Goal: Task Accomplishment & Management: Use online tool/utility

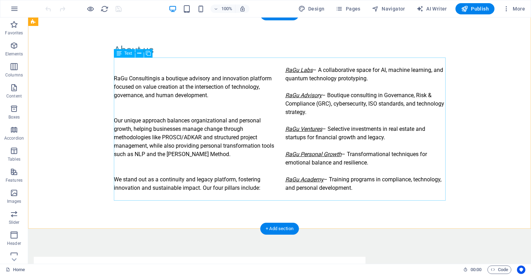
scroll to position [323, 0]
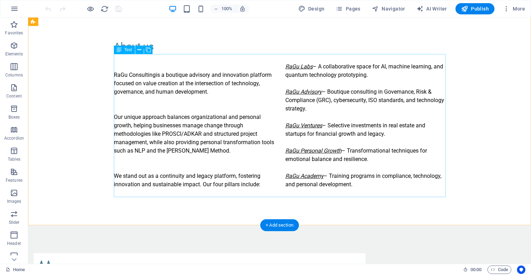
click at [220, 184] on div "RaGu Consulting is a boutique advisory and innovation platform focused on value…" at bounding box center [280, 125] width 332 height 143
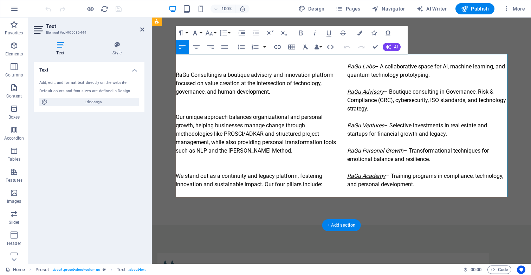
click at [285, 183] on p "We stand out as a continuity and legacy platform, fostering innovation and sust…" at bounding box center [256, 172] width 160 height 34
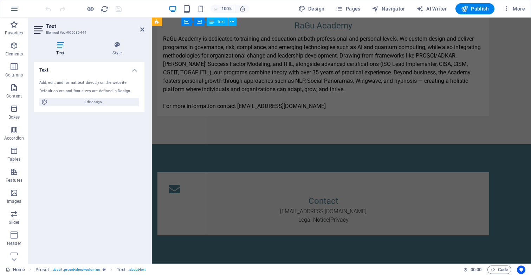
scroll to position [1352, 0]
click at [376, 110] on div "RaGu Academy is dedicated to training and education at both professional and pe…" at bounding box center [323, 73] width 320 height 76
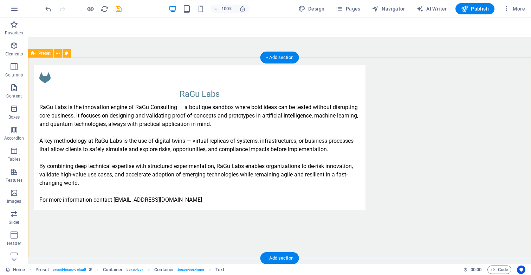
scroll to position [529, 0]
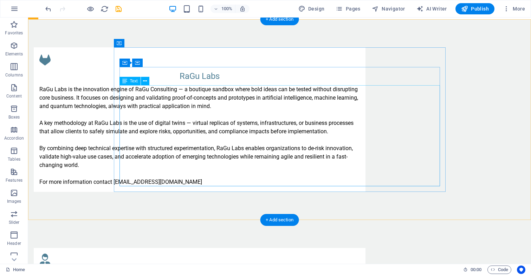
click at [194, 181] on div "RaGu Labs is the innovation engine of RaGu Consulting — a boutique sandbox wher…" at bounding box center [199, 135] width 320 height 101
drag, startPoint x: 194, startPoint y: 181, endPoint x: 264, endPoint y: 182, distance: 70.6
click at [264, 182] on div "RaGu Labs is the innovation engine of RaGu Consulting — a boutique sandbox wher…" at bounding box center [199, 135] width 320 height 101
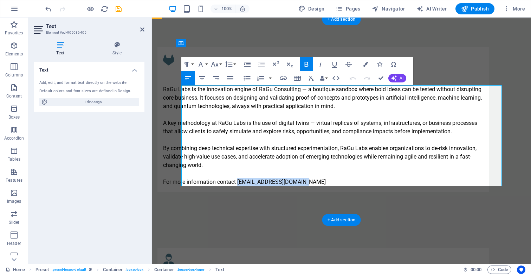
drag, startPoint x: 256, startPoint y: 181, endPoint x: 320, endPoint y: 181, distance: 63.6
click at [320, 181] on p "For more information contact [EMAIL_ADDRESS][DOMAIN_NAME]" at bounding box center [323, 182] width 320 height 8
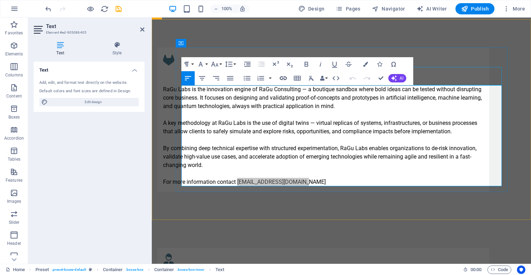
click at [285, 78] on icon "button" at bounding box center [283, 78] width 8 height 8
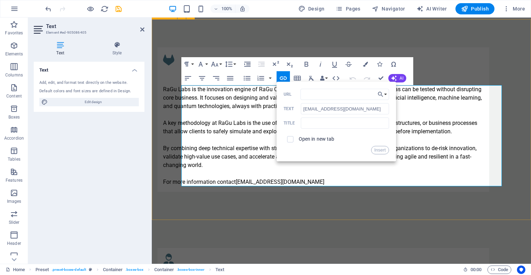
click at [301, 204] on div "RaGu Labs RaGu Labs is the innovation engine of RaGu Consulting — a boutique sa…" at bounding box center [341, 119] width 379 height 201
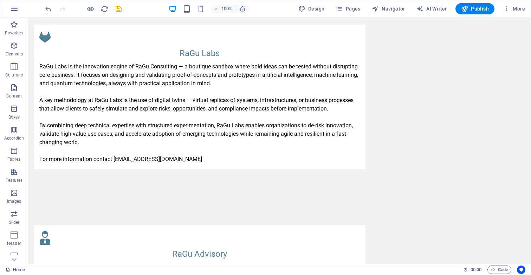
scroll to position [573, 0]
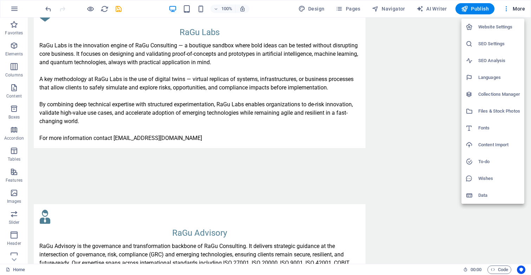
click at [65, 64] on div at bounding box center [265, 137] width 531 height 275
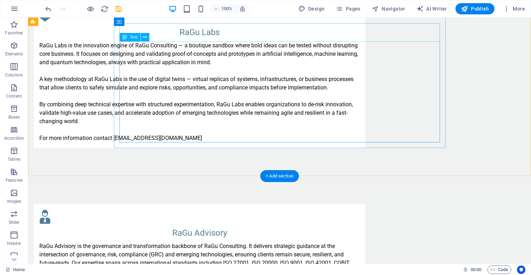
click at [201, 136] on div "RaGu Labs is the innovation engine of RaGu Consulting — a boutique sandbox wher…" at bounding box center [199, 91] width 320 height 101
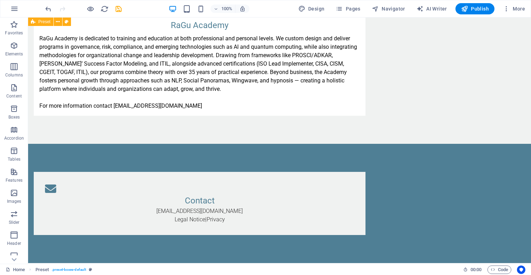
scroll to position [1352, 0]
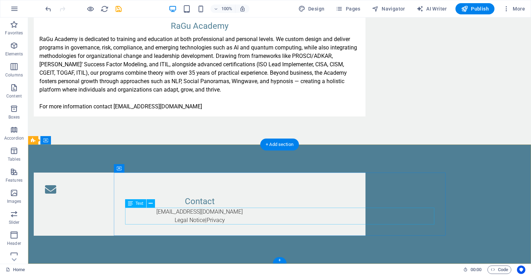
click at [228, 213] on div "[EMAIL_ADDRESS][DOMAIN_NAME] Legal Notice | Privacy" at bounding box center [199, 216] width 309 height 17
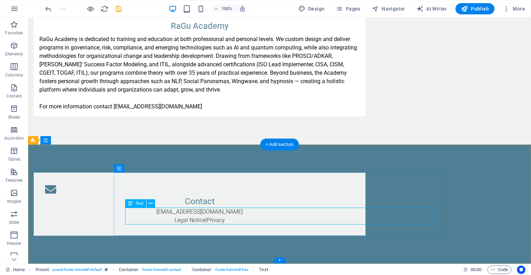
click at [144, 215] on div "[EMAIL_ADDRESS][DOMAIN_NAME] Legal Notice | Privacy" at bounding box center [199, 216] width 309 height 17
click at [150, 204] on icon at bounding box center [151, 203] width 4 height 7
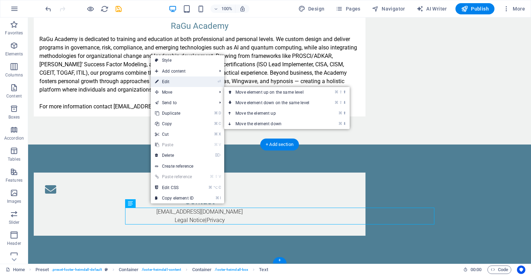
click at [188, 84] on link "⏎ Edit" at bounding box center [174, 82] width 47 height 11
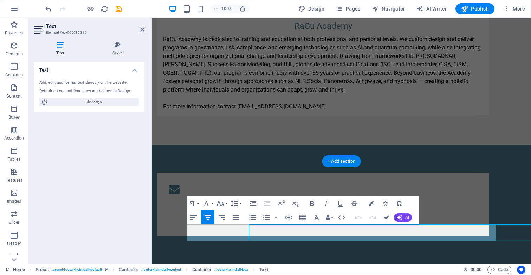
scroll to position [1335, 0]
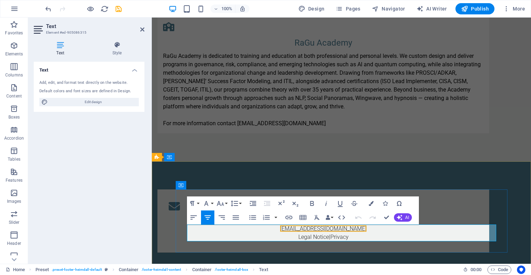
click at [320, 227] on link "[EMAIL_ADDRESS][DOMAIN_NAME]" at bounding box center [323, 229] width 86 height 7
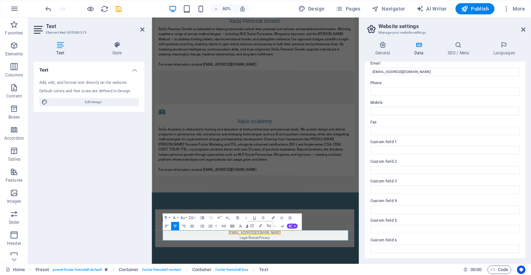
scroll to position [140, 0]
click at [418, 149] on input "Custom field 1" at bounding box center [444, 151] width 149 height 8
click at [388, 148] on input "Custom field 1" at bounding box center [444, 151] width 149 height 8
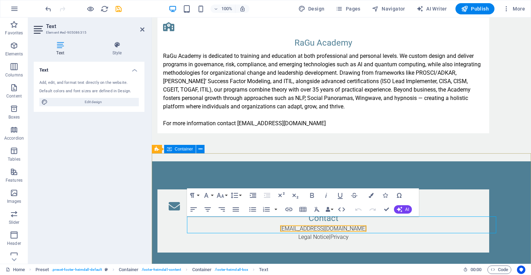
scroll to position [1350, 0]
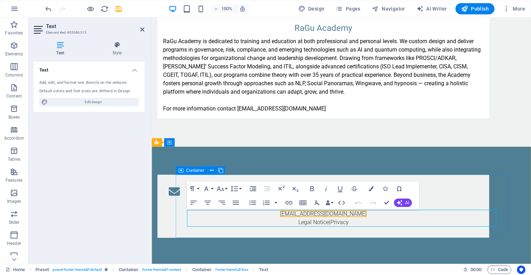
click at [391, 234] on div "Contact [EMAIL_ADDRESS][DOMAIN_NAME] Legal Notice | Privacy" at bounding box center [323, 206] width 332 height 63
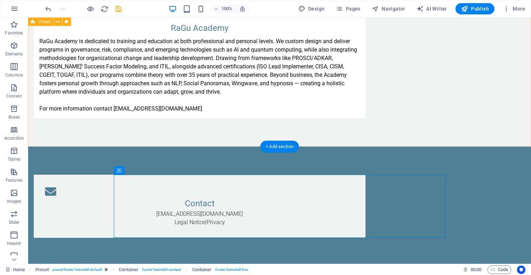
click at [369, 136] on div "[GEOGRAPHIC_DATA] is dedicated to training and education at both professional a…" at bounding box center [279, 59] width 503 height 176
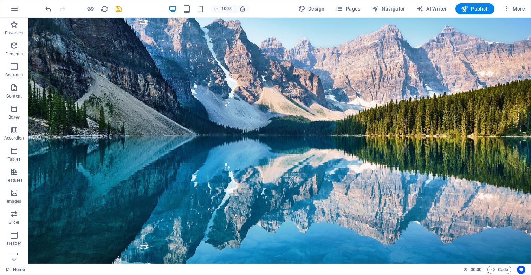
scroll to position [0, 0]
click at [482, 8] on span "Publish" at bounding box center [475, 8] width 28 height 7
